Goal: Information Seeking & Learning: Learn about a topic

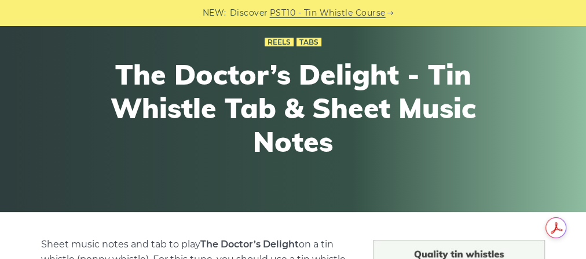
scroll to position [93, 0]
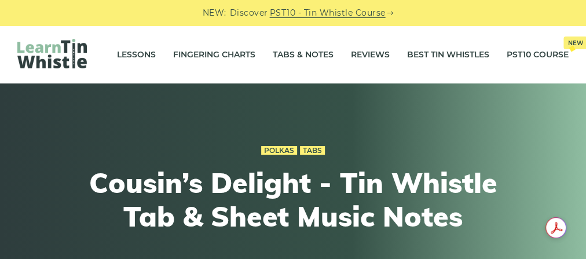
click at [375, 11] on link "PST10 - Tin Whistle Course" at bounding box center [328, 12] width 116 height 13
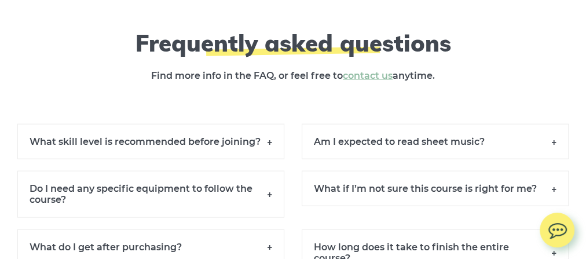
scroll to position [7833, 0]
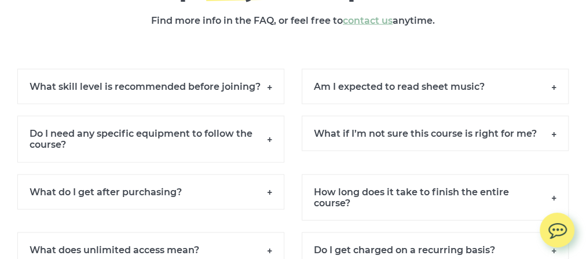
click at [339, 100] on h6 "Am I expected to read sheet music?" at bounding box center [435, 86] width 267 height 35
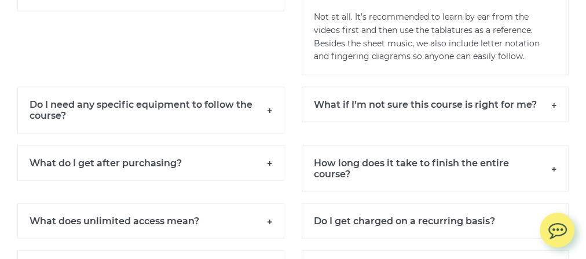
scroll to position [7972, 0]
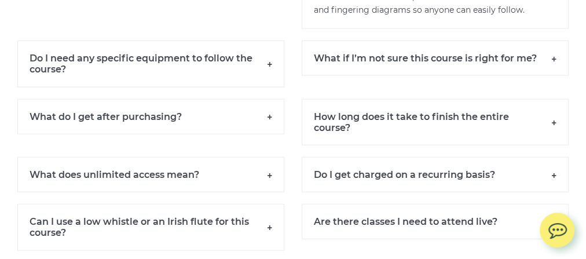
click at [319, 134] on h6 "How long does it take to finish the entire course?" at bounding box center [435, 122] width 267 height 46
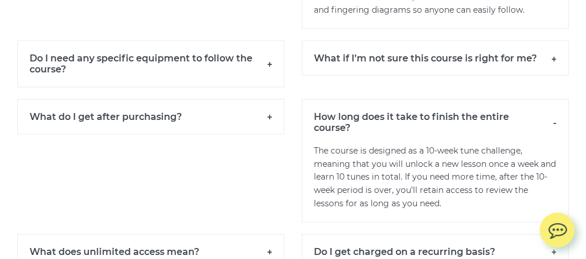
click at [53, 121] on h6 "What do I get after purchasing?" at bounding box center [150, 116] width 267 height 35
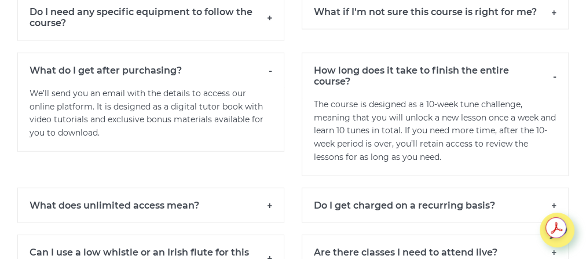
scroll to position [8065, 0]
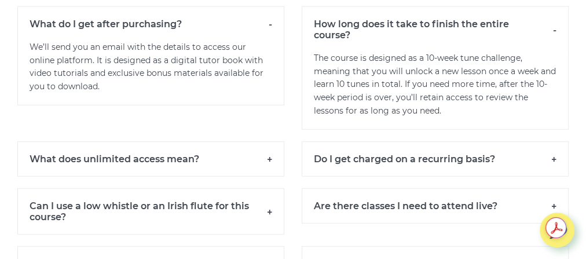
click at [48, 169] on h6 "What does unlimited access mean?" at bounding box center [150, 158] width 267 height 35
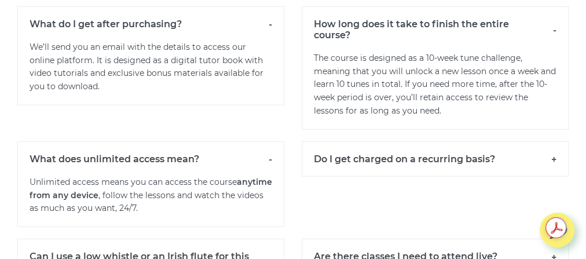
click at [378, 158] on h6 "Do I get charged on a recurring basis?" at bounding box center [435, 158] width 267 height 35
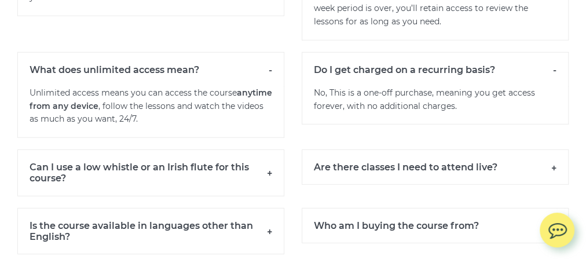
scroll to position [8158, 0]
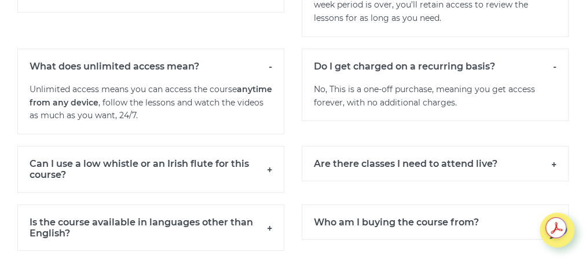
click at [332, 169] on h6 "Are there classes I need to attend live?" at bounding box center [435, 163] width 267 height 35
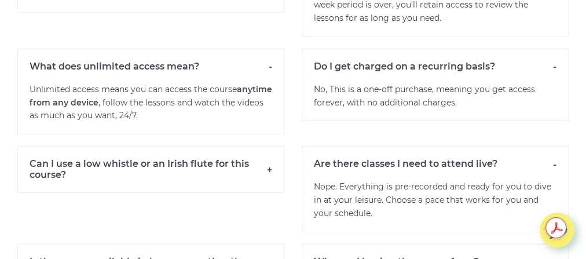
click at [208, 177] on h6 "Can I use a low whistle or an Irish flute for this course?" at bounding box center [150, 169] width 267 height 46
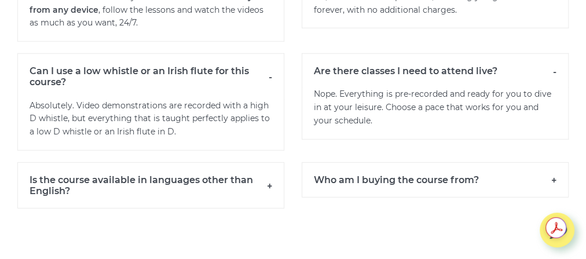
scroll to position [8297, 0]
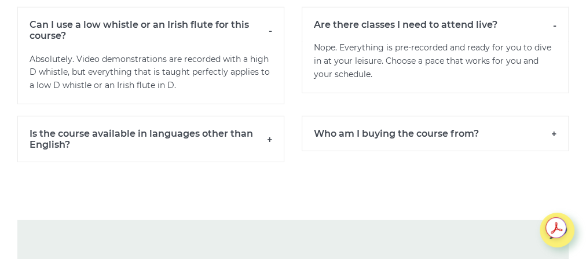
click at [54, 149] on h6 "Is the course available in languages other than English?" at bounding box center [150, 139] width 267 height 46
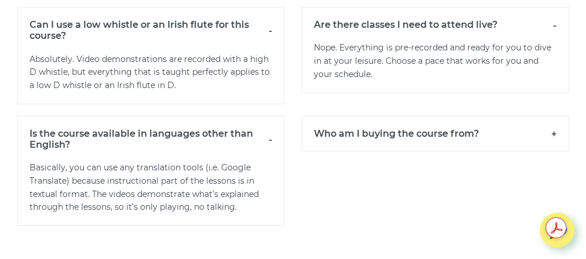
click at [338, 138] on h6 "Who am I buying the course from?" at bounding box center [435, 133] width 267 height 35
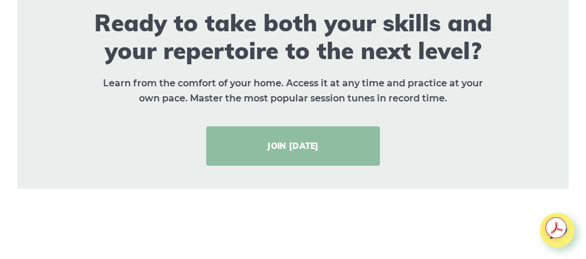
scroll to position [8705, 0]
